Goal: Book appointment/travel/reservation

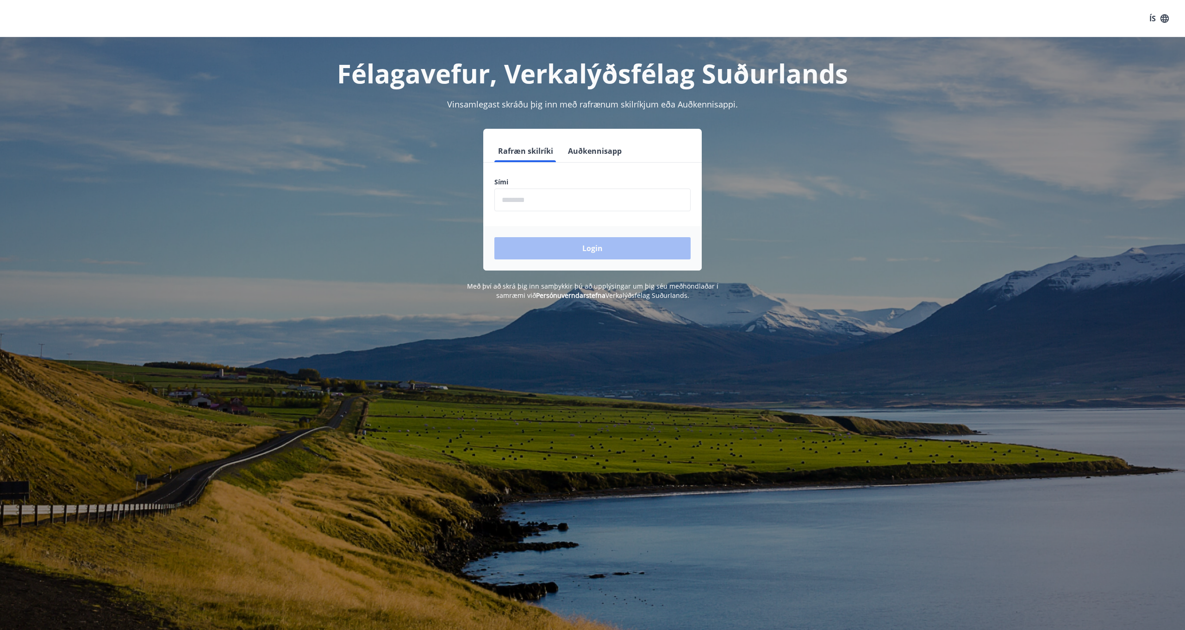
click at [590, 202] on input "phone" at bounding box center [592, 199] width 196 height 23
type input "********"
click at [592, 244] on button "Login" at bounding box center [592, 248] width 196 height 22
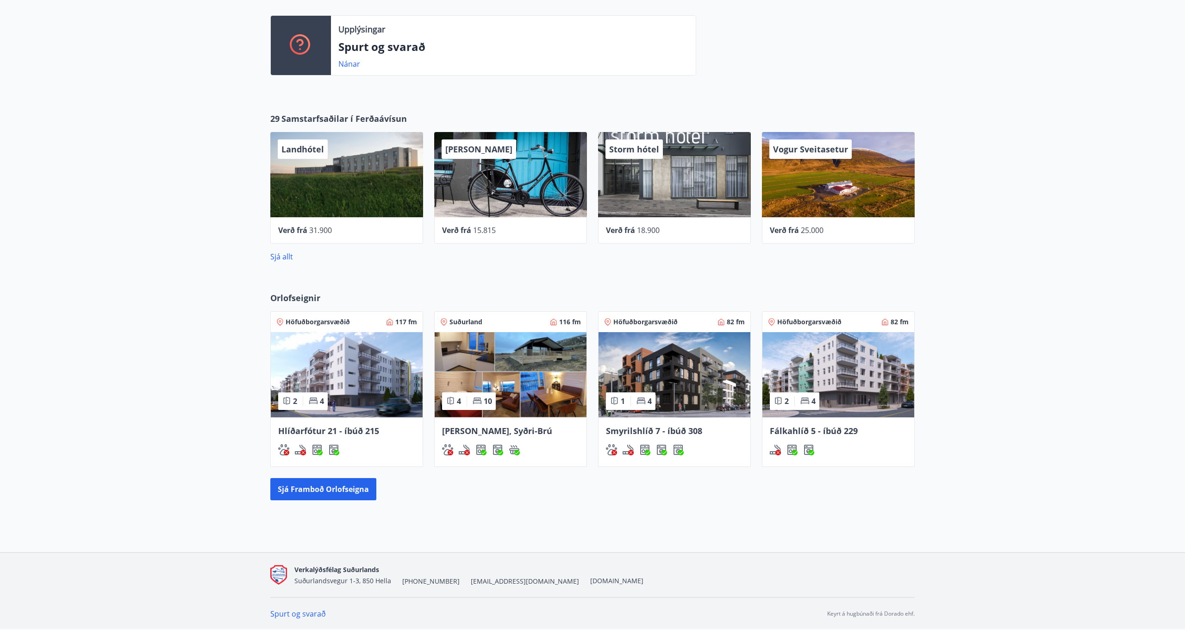
scroll to position [266, 0]
click at [342, 483] on button "Sjá framboð orlofseigna" at bounding box center [323, 489] width 106 height 22
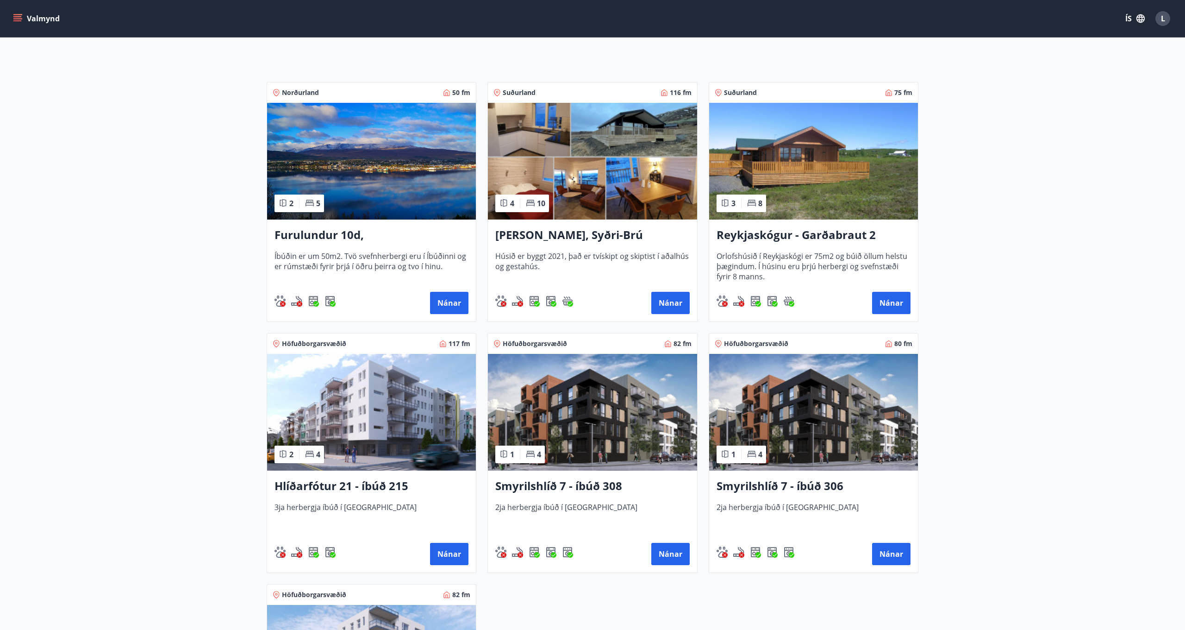
scroll to position [120, 0]
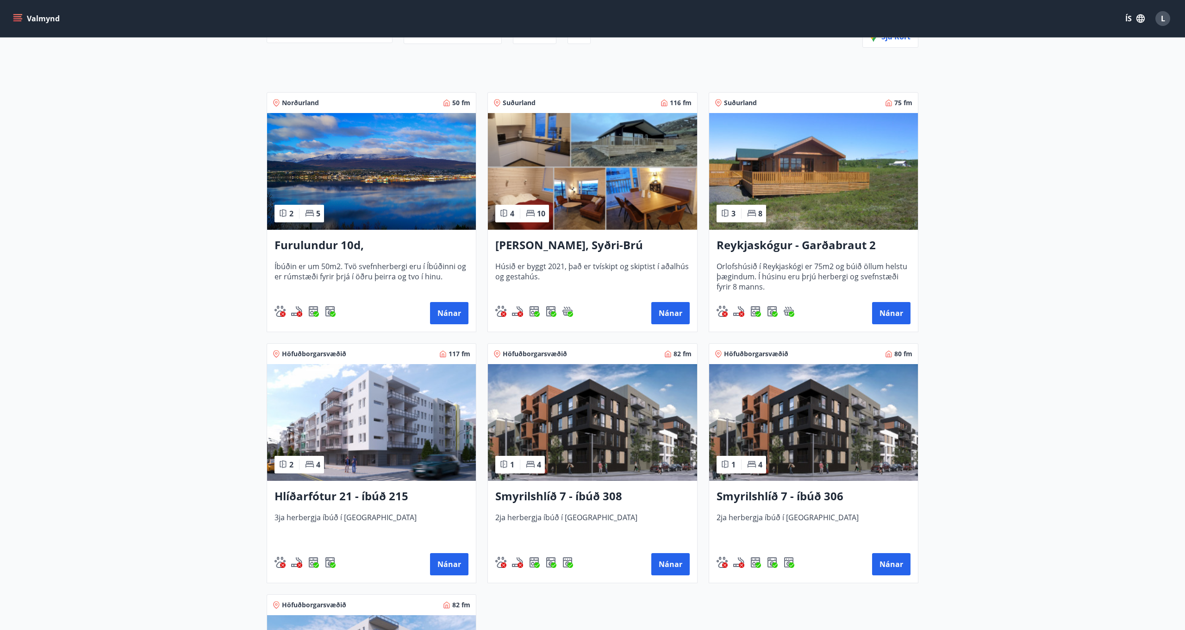
click at [1129, 19] on button "ÍS" at bounding box center [1135, 18] width 30 height 17
click at [1030, 57] on span "English" at bounding box center [1024, 58] width 23 height 9
click at [441, 306] on button "Details" at bounding box center [448, 313] width 41 height 22
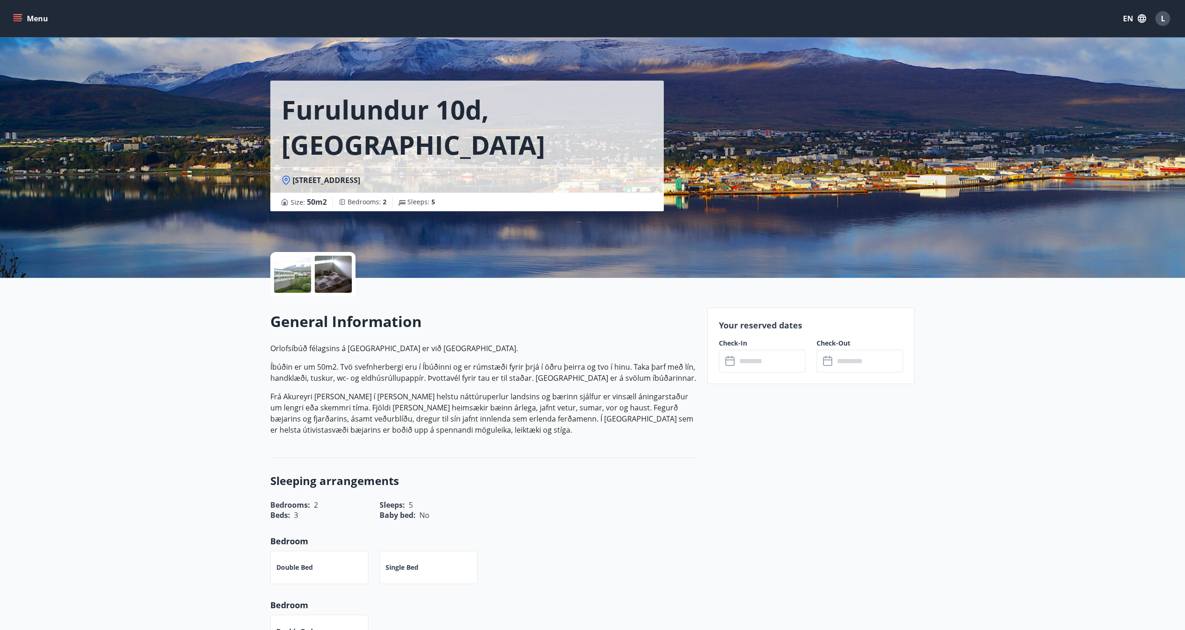
click at [755, 354] on input "text" at bounding box center [770, 360] width 69 height 23
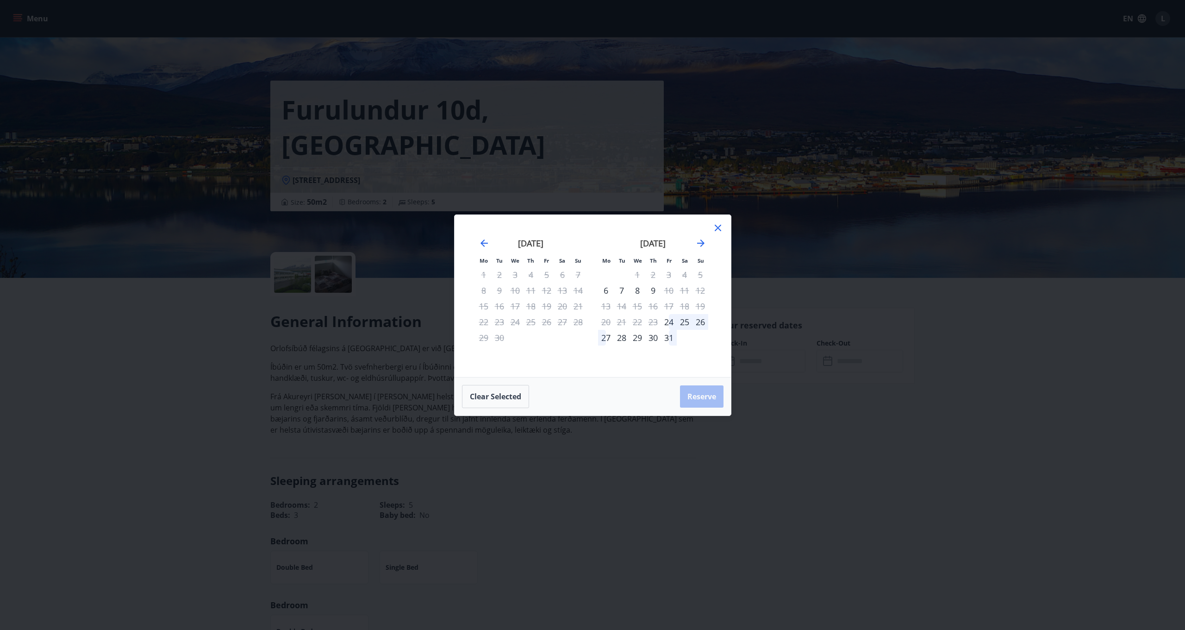
click at [720, 227] on icon at bounding box center [717, 227] width 11 height 11
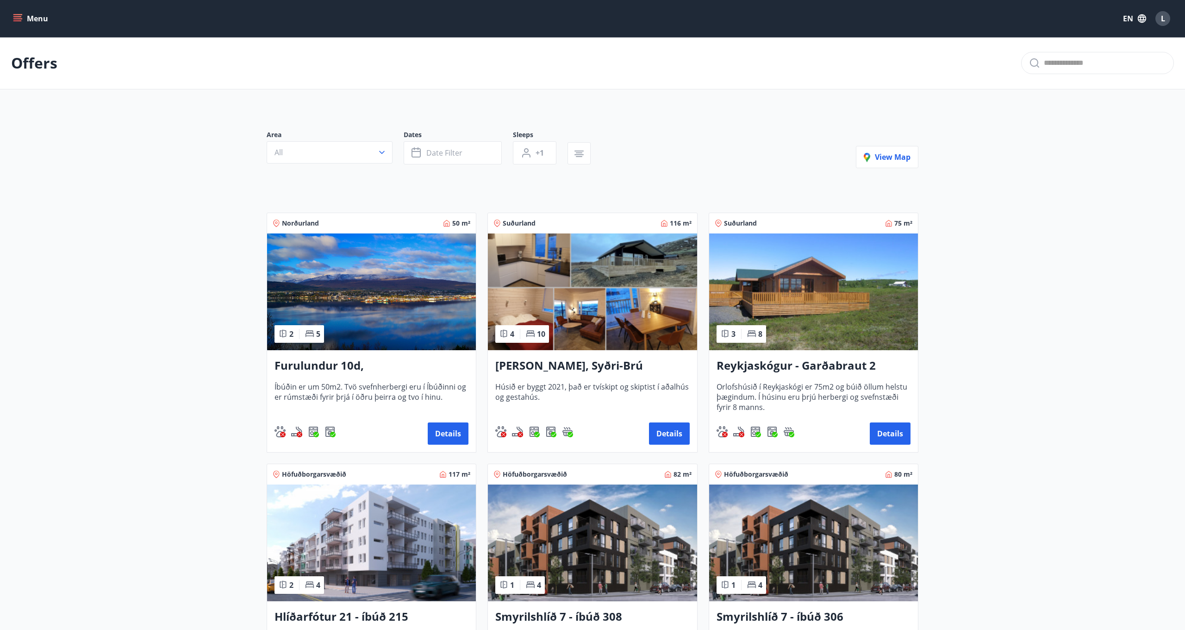
click at [683, 308] on img at bounding box center [592, 291] width 209 height 117
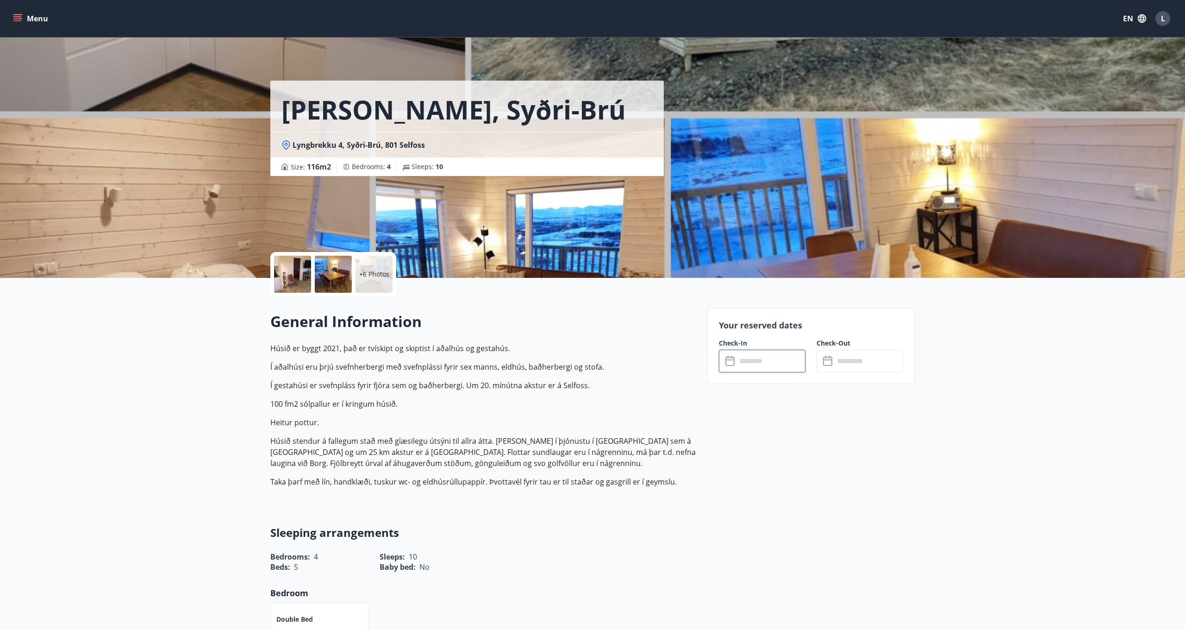
click at [755, 359] on input "text" at bounding box center [770, 360] width 69 height 23
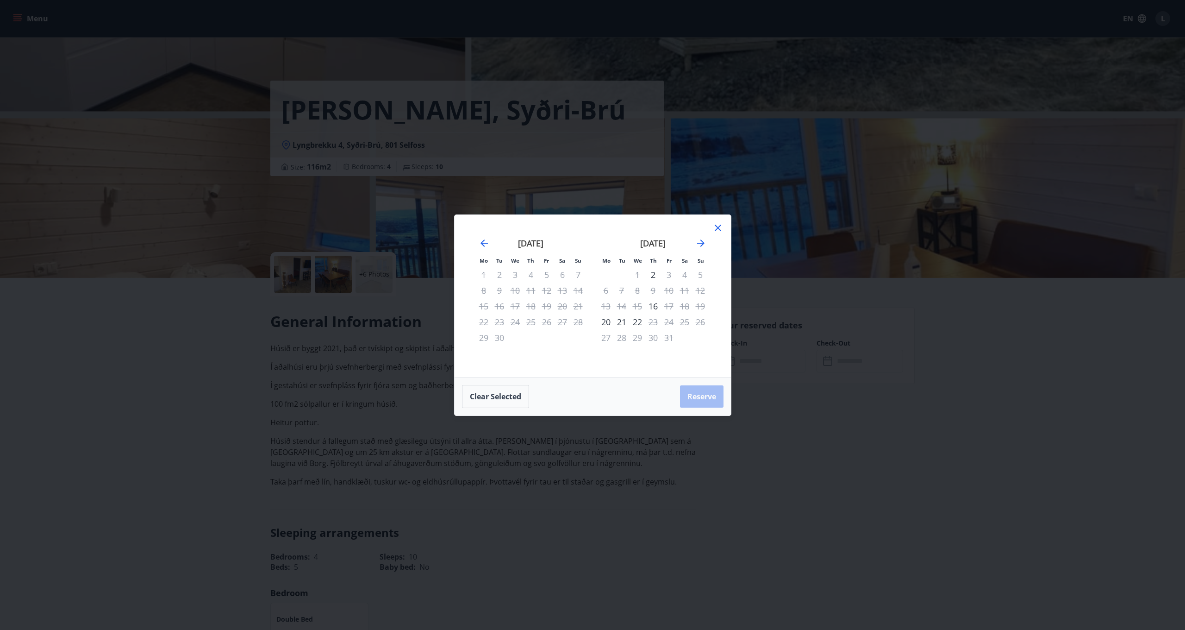
click at [719, 228] on icon at bounding box center [717, 227] width 11 height 11
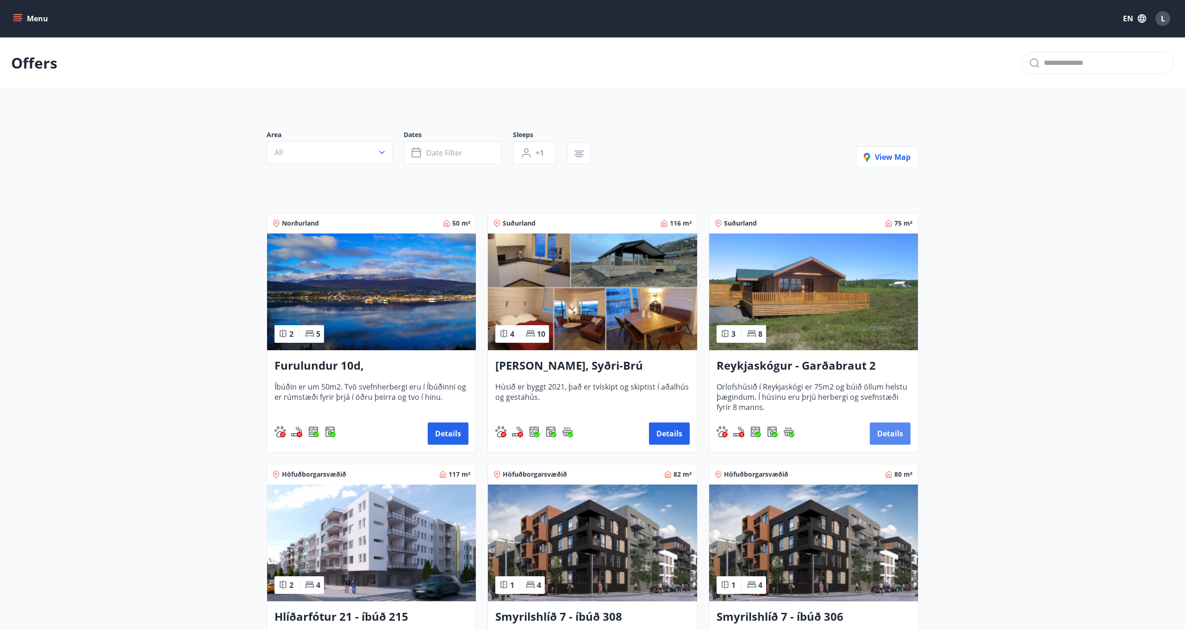
click at [892, 431] on button "Details" at bounding box center [890, 433] width 41 height 22
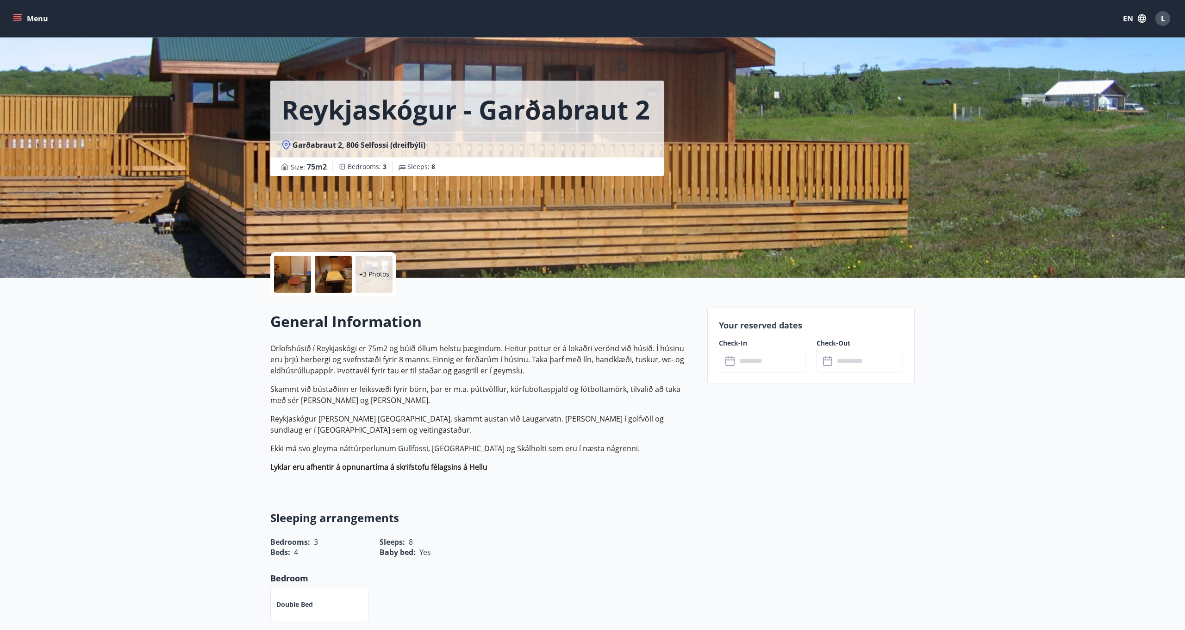
click at [777, 363] on input "text" at bounding box center [770, 360] width 69 height 23
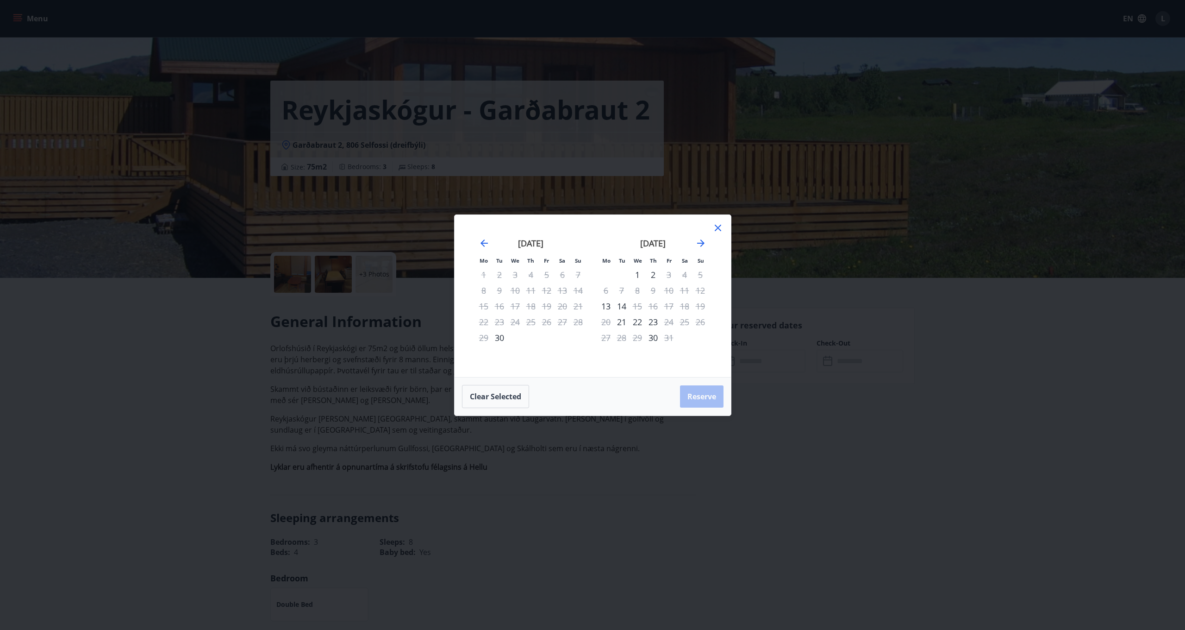
click at [720, 225] on icon at bounding box center [718, 228] width 6 height 6
